Goal: Information Seeking & Learning: Learn about a topic

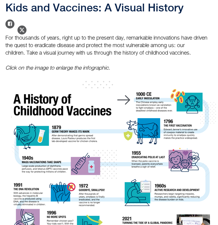
scroll to position [53, 0]
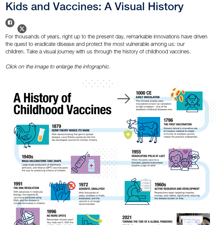
click at [68, 131] on img "History of Vaccines" at bounding box center [110, 165] width 210 height 171
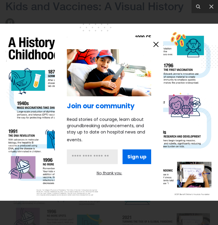
click at [156, 44] on icon "information" at bounding box center [156, 44] width 5 height 5
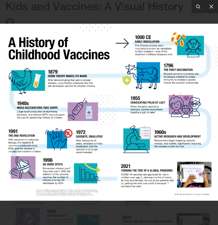
click at [103, 17] on div at bounding box center [109, 112] width 218 height 225
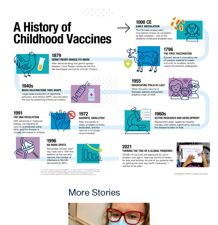
scroll to position [125, 0]
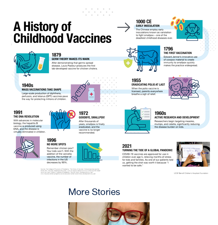
click at [108, 93] on img "History of Vaccines" at bounding box center [110, 93] width 210 height 171
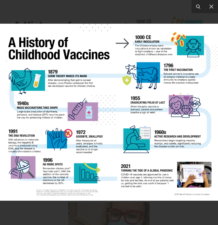
click at [123, 111] on img at bounding box center [109, 112] width 218 height 177
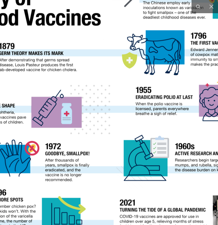
click at [122, 113] on img at bounding box center [99, 113] width 361 height 294
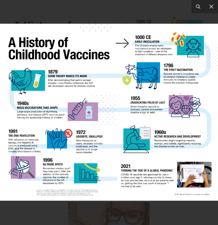
click at [122, 113] on img at bounding box center [109, 112] width 218 height 177
click at [83, 19] on div at bounding box center [109, 112] width 218 height 225
